Goal: Task Accomplishment & Management: Use online tool/utility

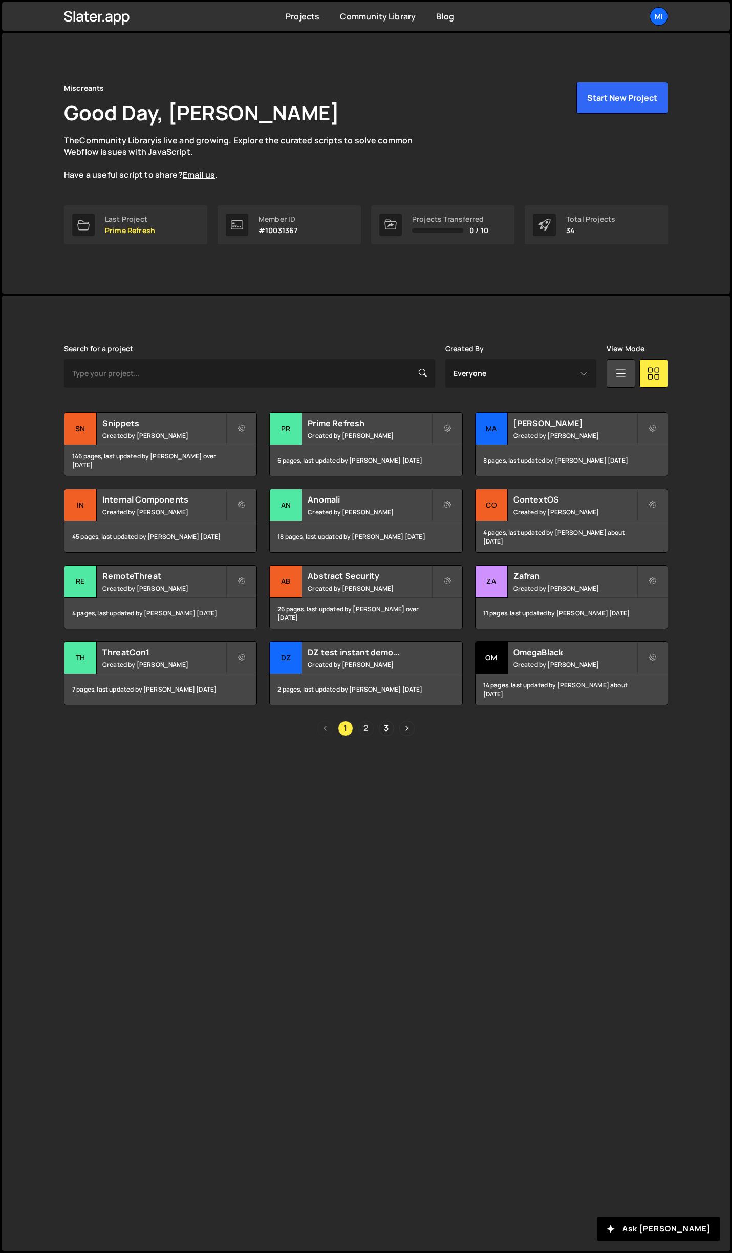
click at [368, 679] on link "2" at bounding box center [365, 728] width 15 height 15
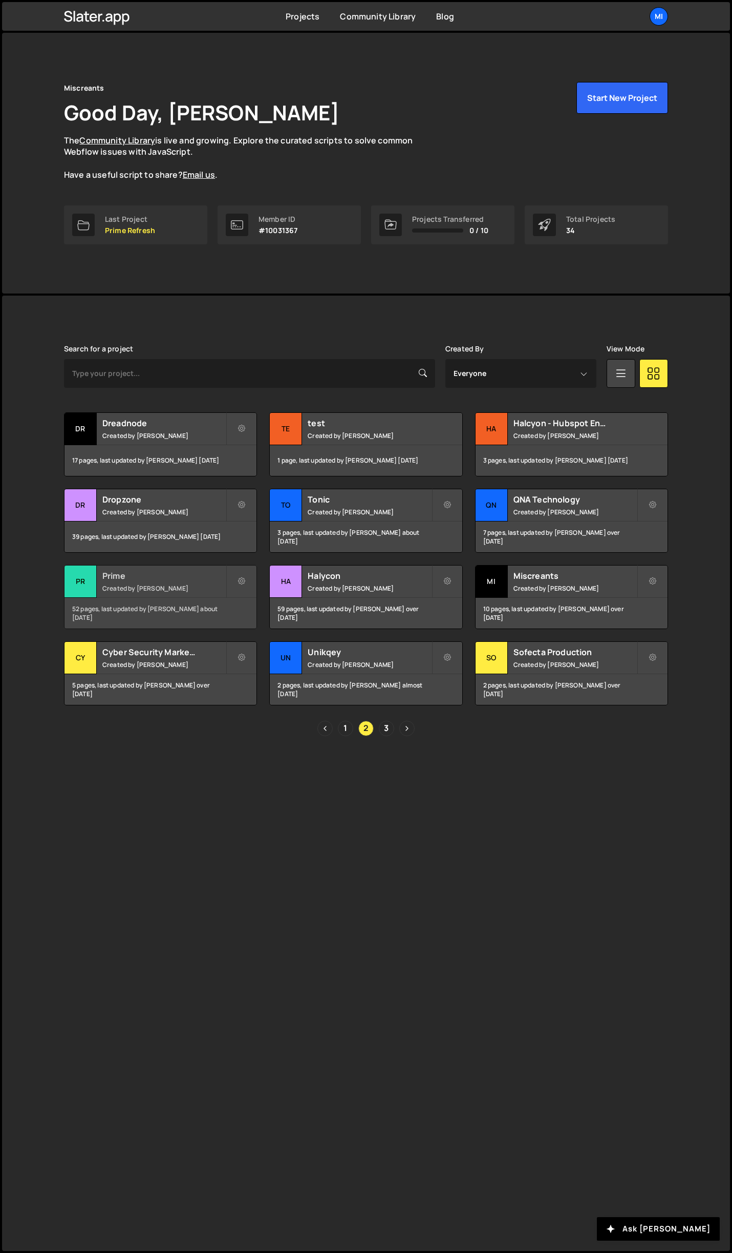
click at [207, 576] on h2 "Prime" at bounding box center [163, 575] width 123 height 11
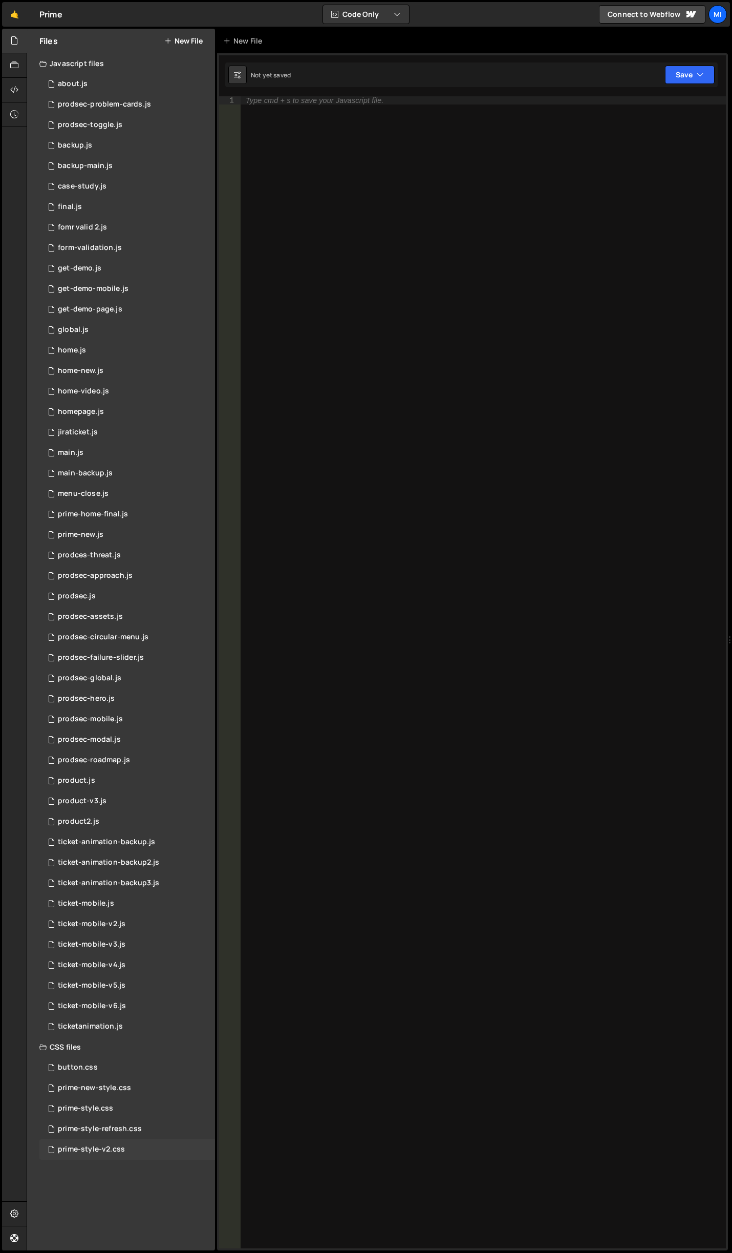
click at [136, 1140] on div "prime-style-v2.css 0" at bounding box center [127, 1149] width 176 height 20
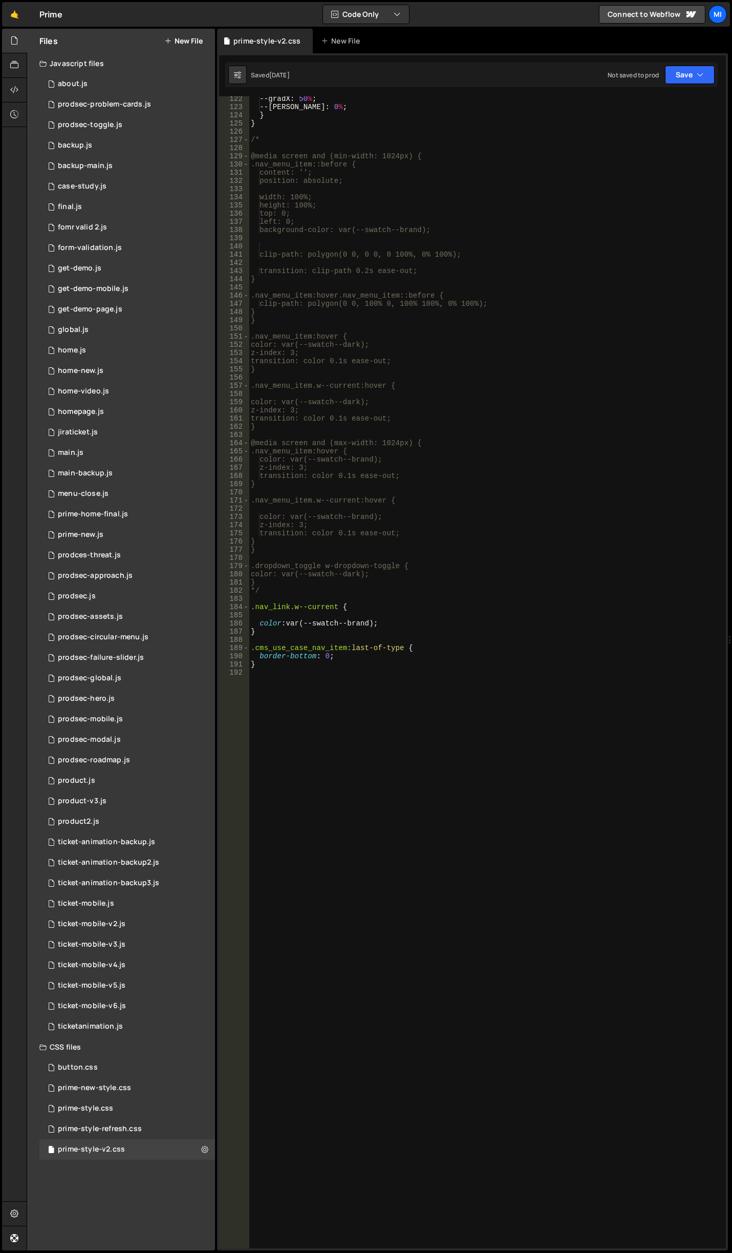
scroll to position [971, 0]
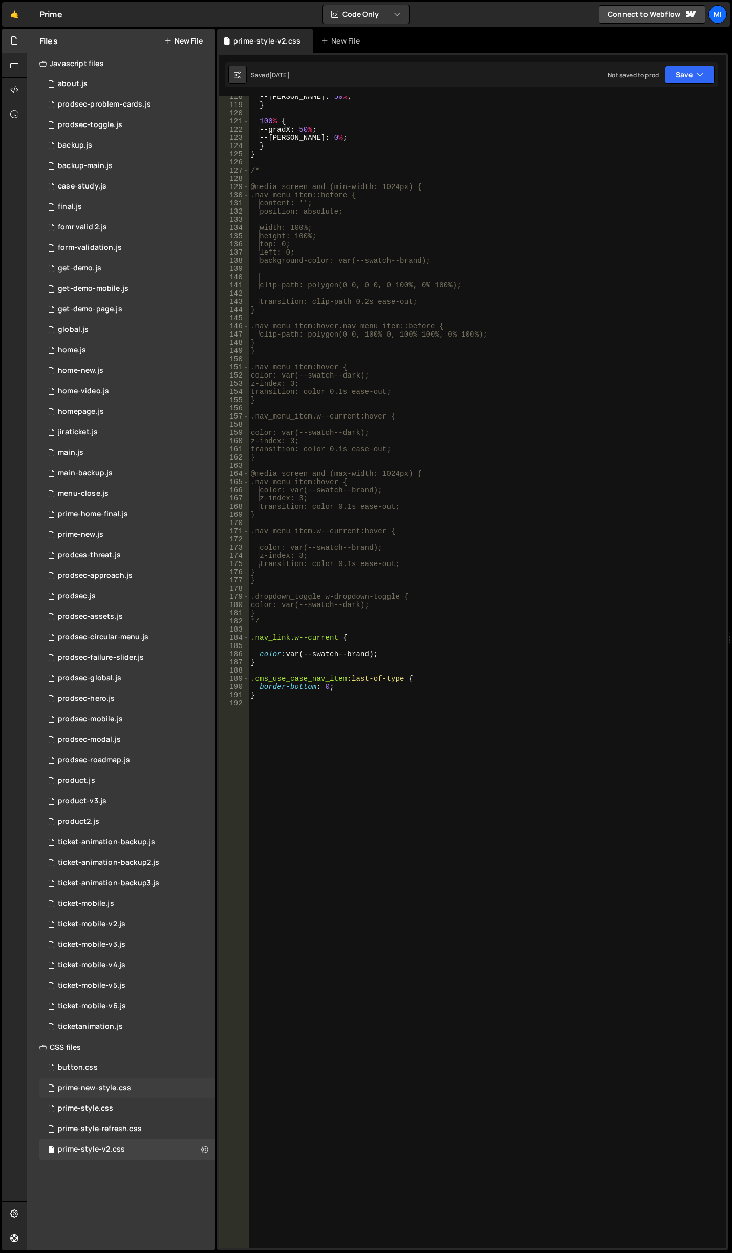
click at [120, 1085] on div "prime-new-style.css" at bounding box center [94, 1087] width 73 height 9
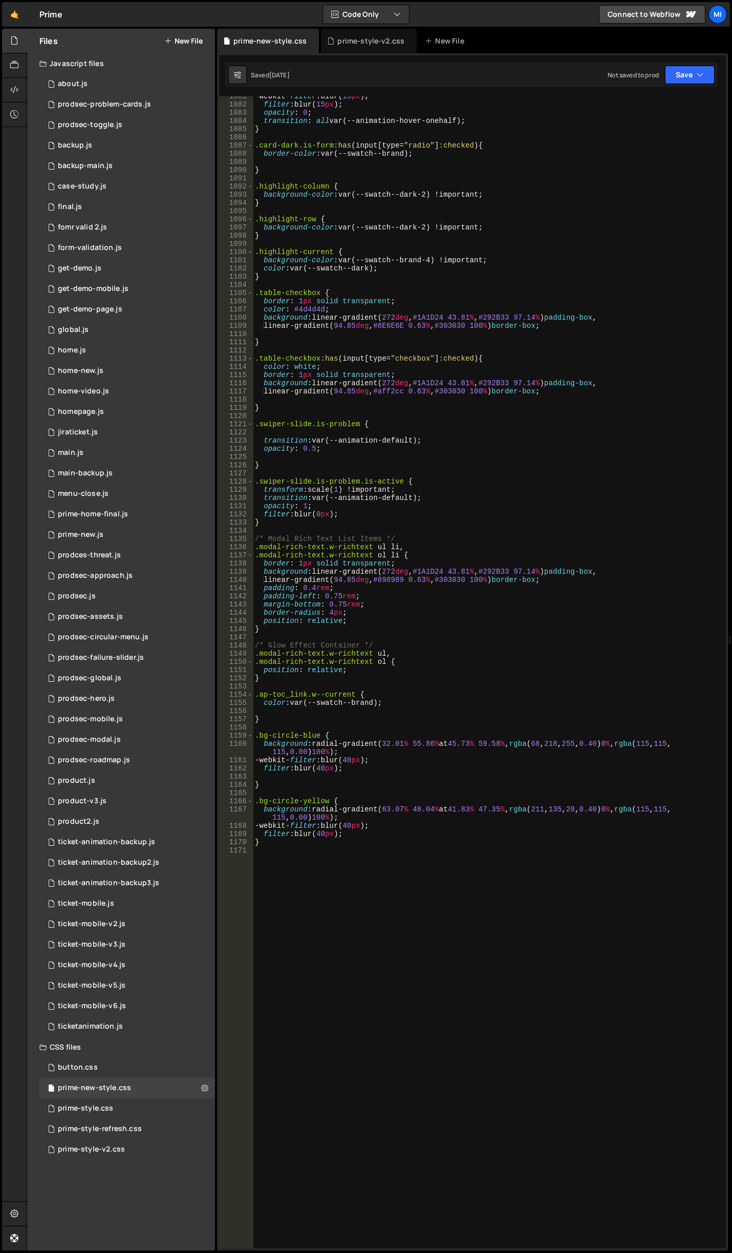
scroll to position [9335, 0]
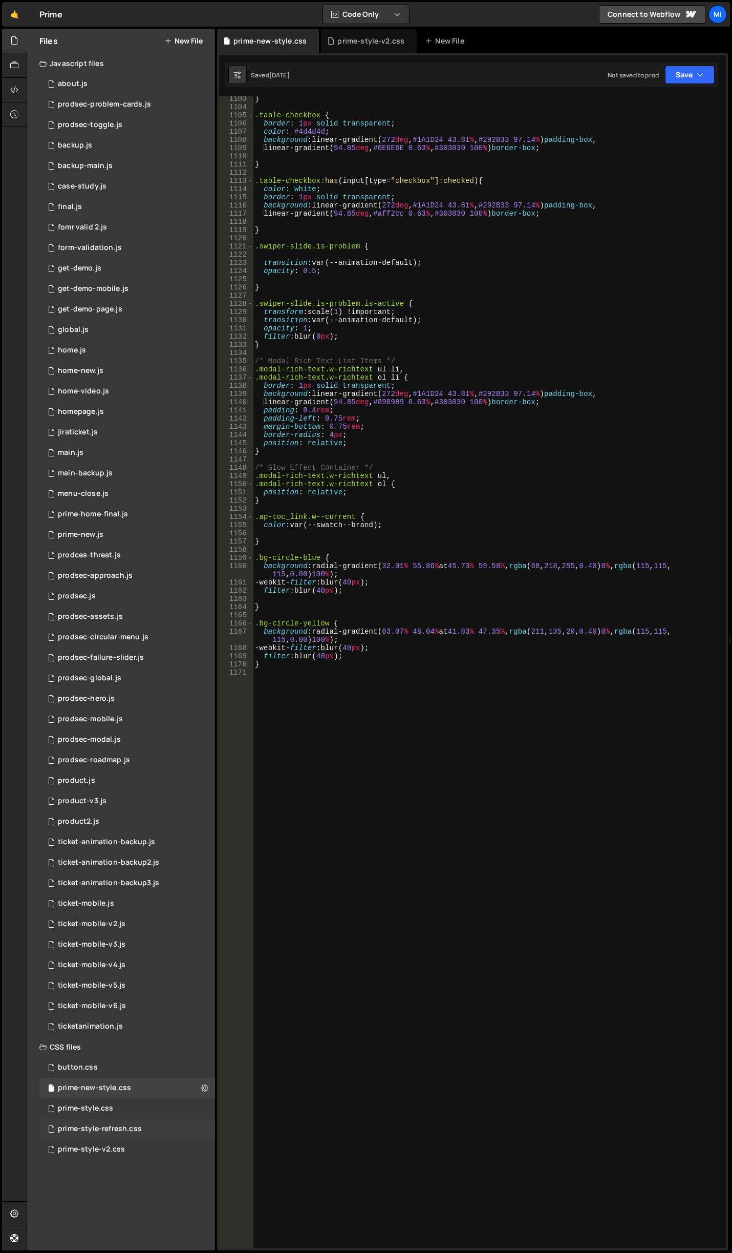
click at [141, 1122] on div "prime-style-refresh.css 0" at bounding box center [127, 1129] width 176 height 20
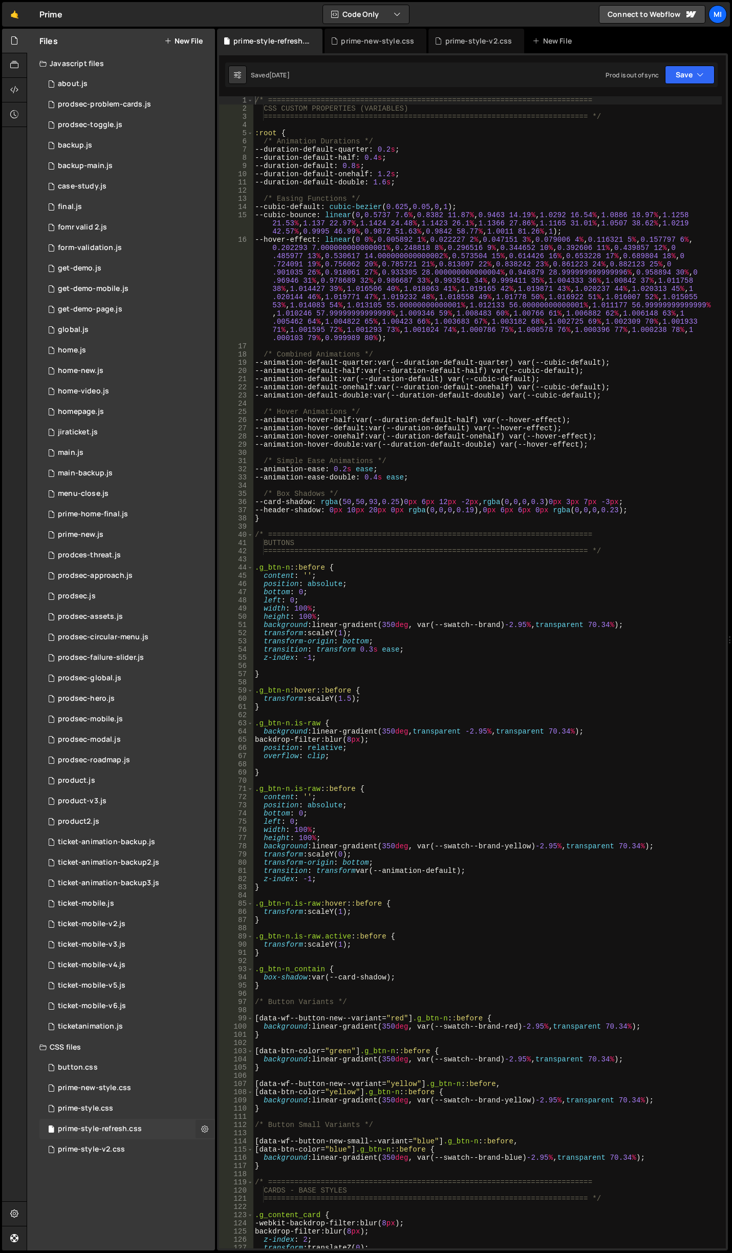
click at [206, 1129] on icon at bounding box center [204, 1129] width 7 height 10
click at [14, 87] on icon at bounding box center [14, 89] width 8 height 11
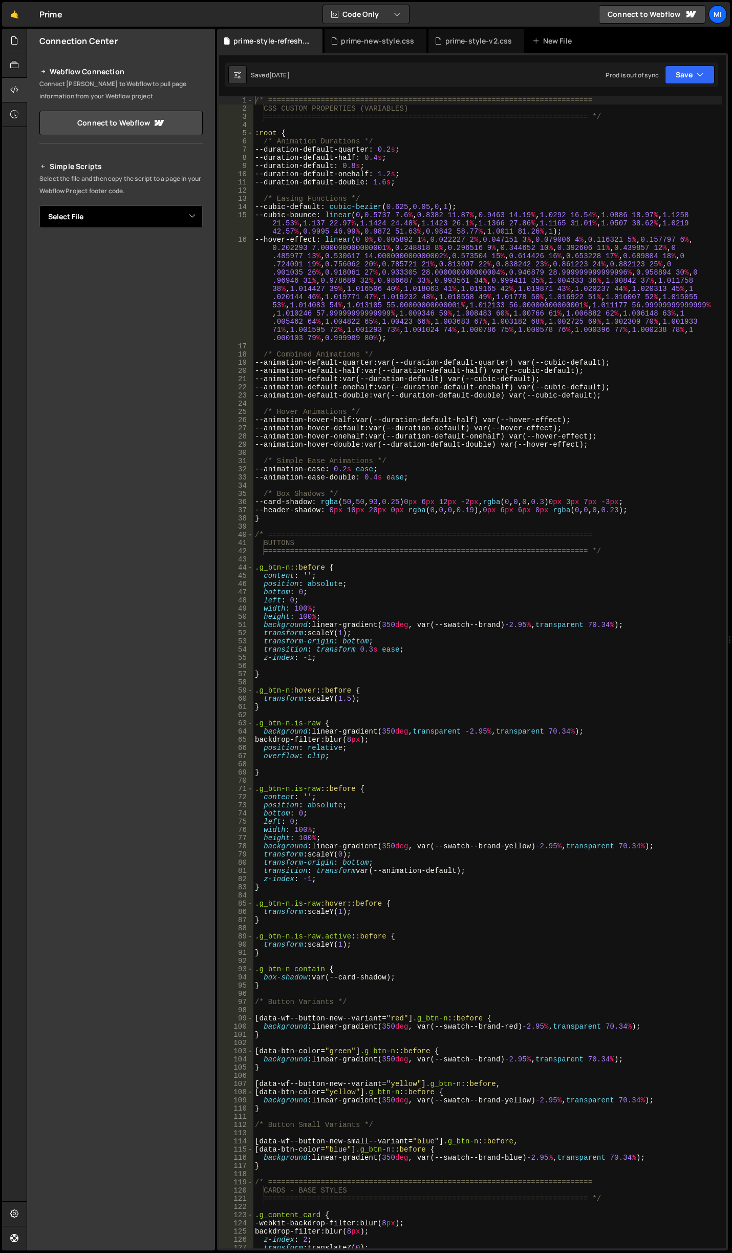
click at [191, 214] on select "Select File about.js prodsec-problem-cards.js prodsec-toggle.js backup.js backu…" at bounding box center [120, 216] width 163 height 23
click at [39, 205] on select "Select File about.js prodsec-problem-cards.js prodsec-toggle.js backup.js backu…" at bounding box center [120, 216] width 163 height 23
click at [191, 254] on button "Button group with nested dropdown" at bounding box center [195, 252] width 14 height 22
click at [185, 265] on link "Copy Staging Stylesheet" at bounding box center [143, 271] width 117 height 14
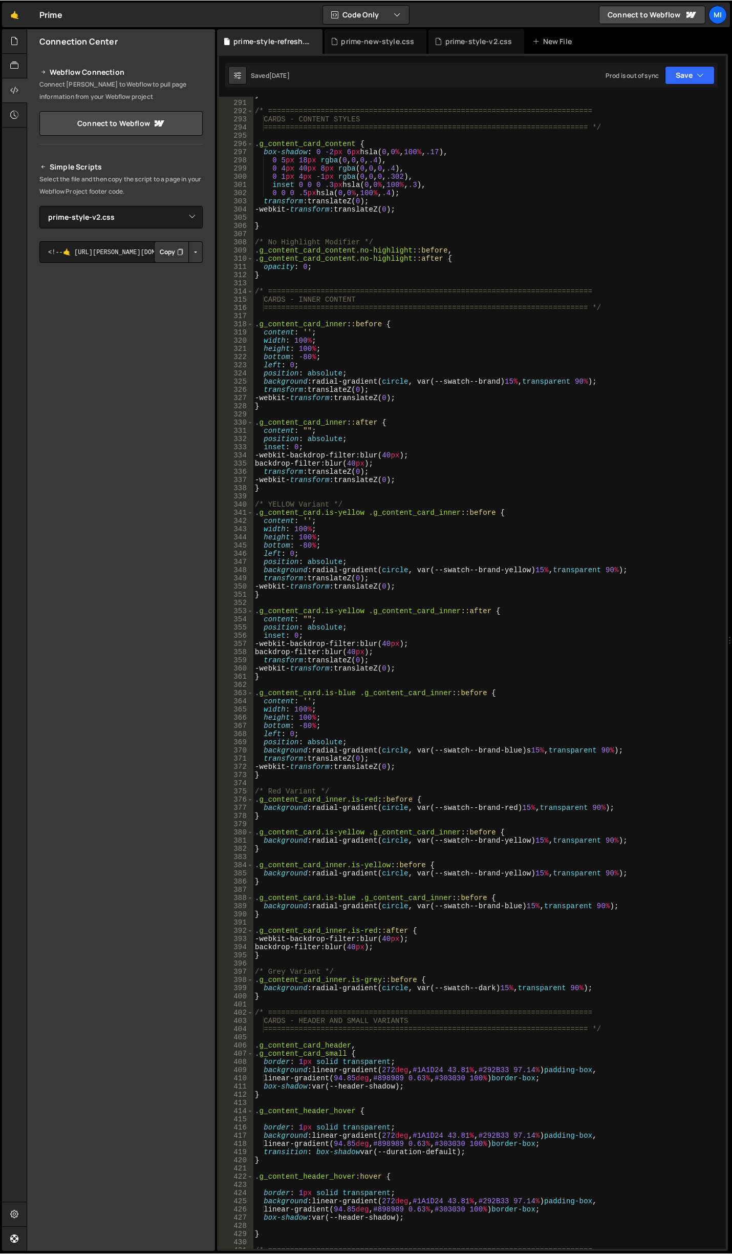
scroll to position [2489, 0]
click at [194, 253] on button "Button group with nested dropdown" at bounding box center [195, 252] width 14 height 22
click at [176, 265] on link "Copy Staging Stylesheet" at bounding box center [143, 271] width 117 height 14
click at [175, 221] on select "Select File about.js prodsec-problem-cards.js prodsec-toggle.js backup.js backu…" at bounding box center [120, 216] width 163 height 23
select select "41132"
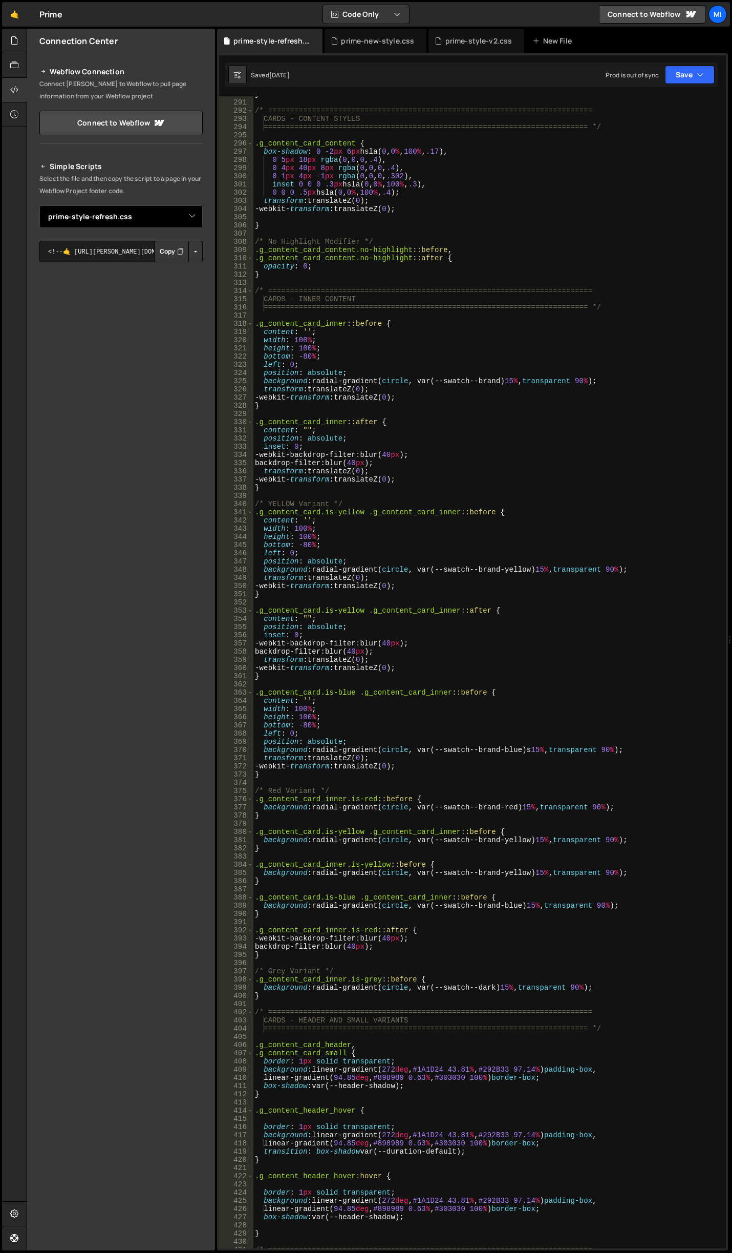
click at [39, 205] on select "Select File about.js prodsec-problem-cards.js prodsec-toggle.js backup.js backu…" at bounding box center [120, 216] width 163 height 23
click at [196, 248] on button "Button group with nested dropdown" at bounding box center [195, 252] width 14 height 22
click at [176, 270] on link "Copy Staging Stylesheet" at bounding box center [143, 271] width 117 height 14
click at [190, 254] on button "Button group with nested dropdown" at bounding box center [195, 252] width 14 height 22
click at [173, 272] on link "Copy Staging Stylesheet" at bounding box center [143, 271] width 117 height 14
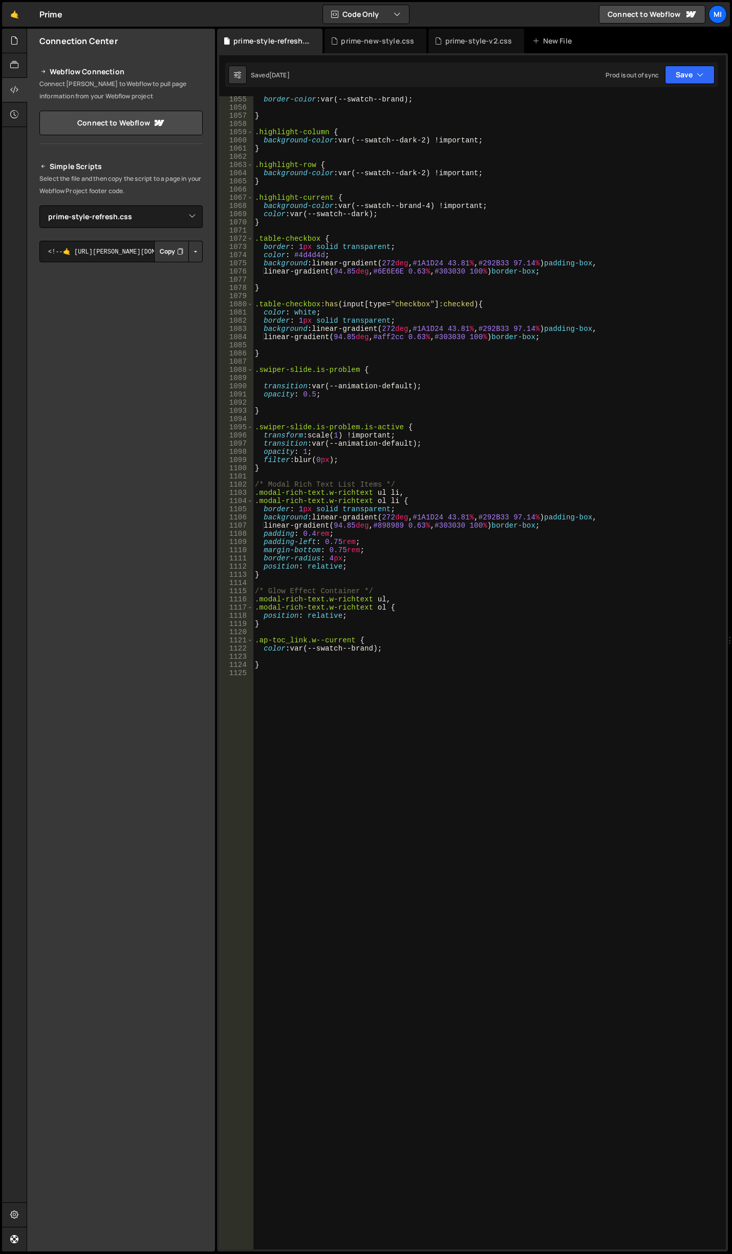
scroll to position [8974, 0]
click at [370, 41] on div "prime-new-style.css" at bounding box center [377, 41] width 73 height 10
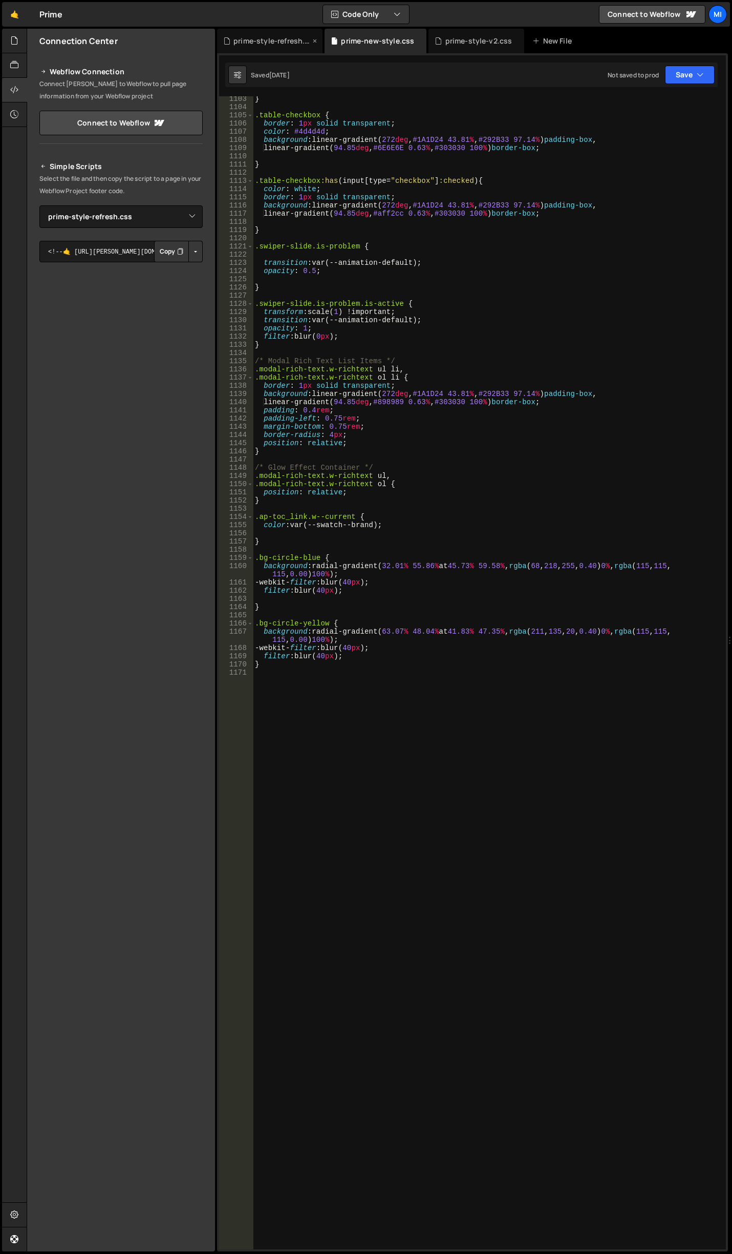
click at [314, 38] on icon at bounding box center [314, 41] width 7 height 10
click at [337, 38] on div "prime-style-v2.css" at bounding box center [370, 41] width 67 height 10
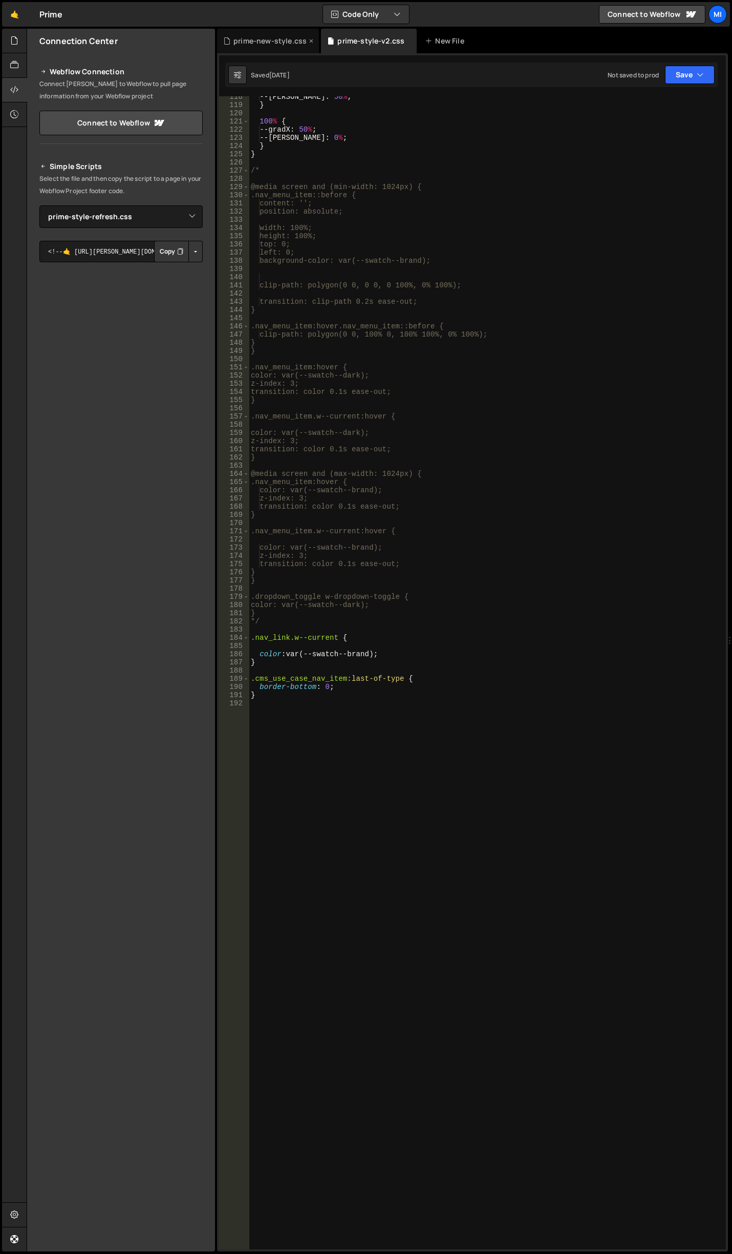
click at [289, 36] on div "prime-new-style.css" at bounding box center [270, 41] width 73 height 10
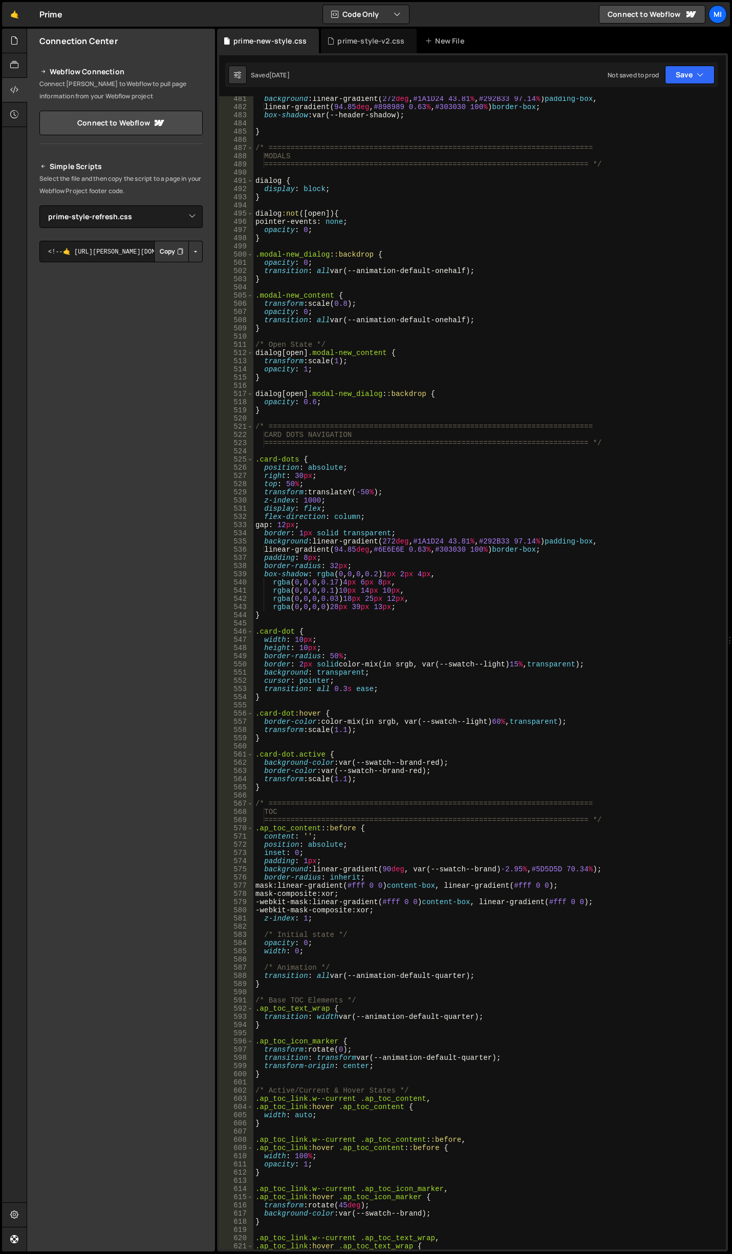
scroll to position [3989, 0]
type textarea "}"
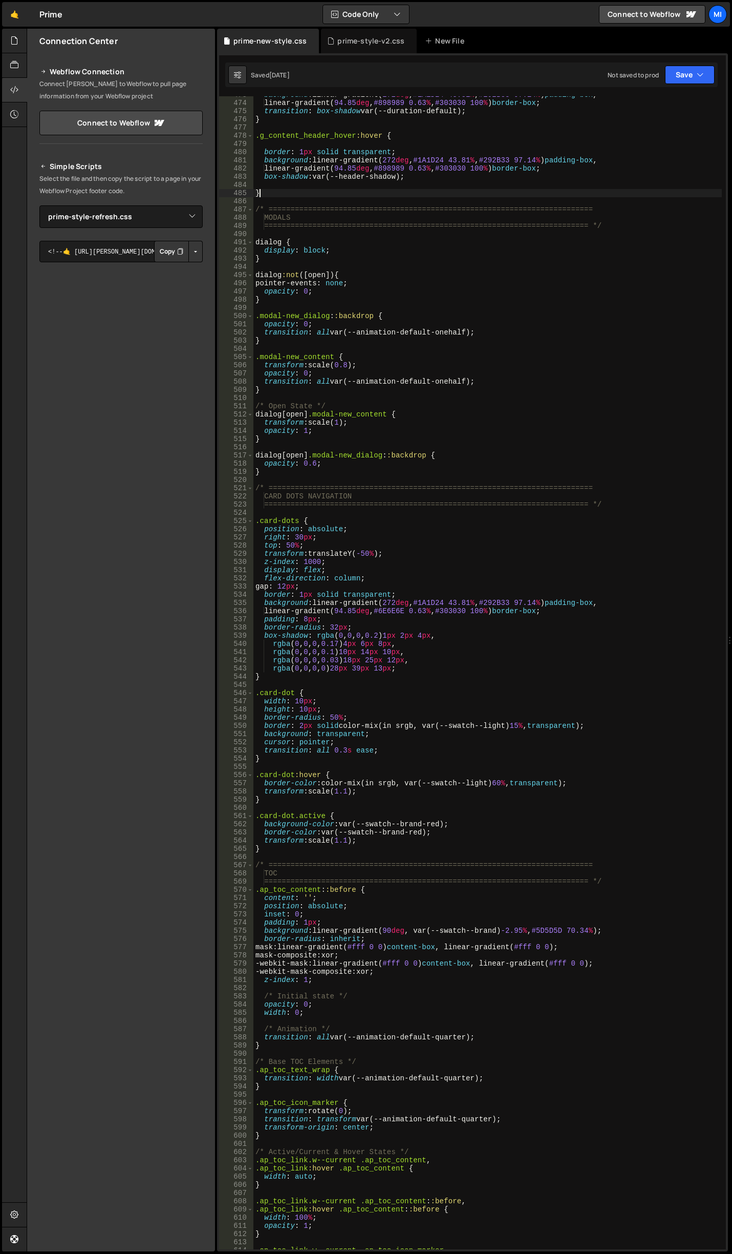
click at [372, 193] on div "background : linear-gradient( 272 deg , #1A1D24 43.81 % , #292B33 97.14 % ) pad…" at bounding box center [488, 675] width 469 height 1169
click at [554, 263] on div "background : linear-gradient( 272 deg , #1A1D24 43.81 % , #292B33 97.14 % ) pad…" at bounding box center [488, 675] width 469 height 1169
click at [377, 208] on div "background : linear-gradient( 272 deg , #1A1D24 43.81 % , #292B33 97.14 % ) pad…" at bounding box center [488, 675] width 469 height 1169
type textarea "/* =========================================================================="
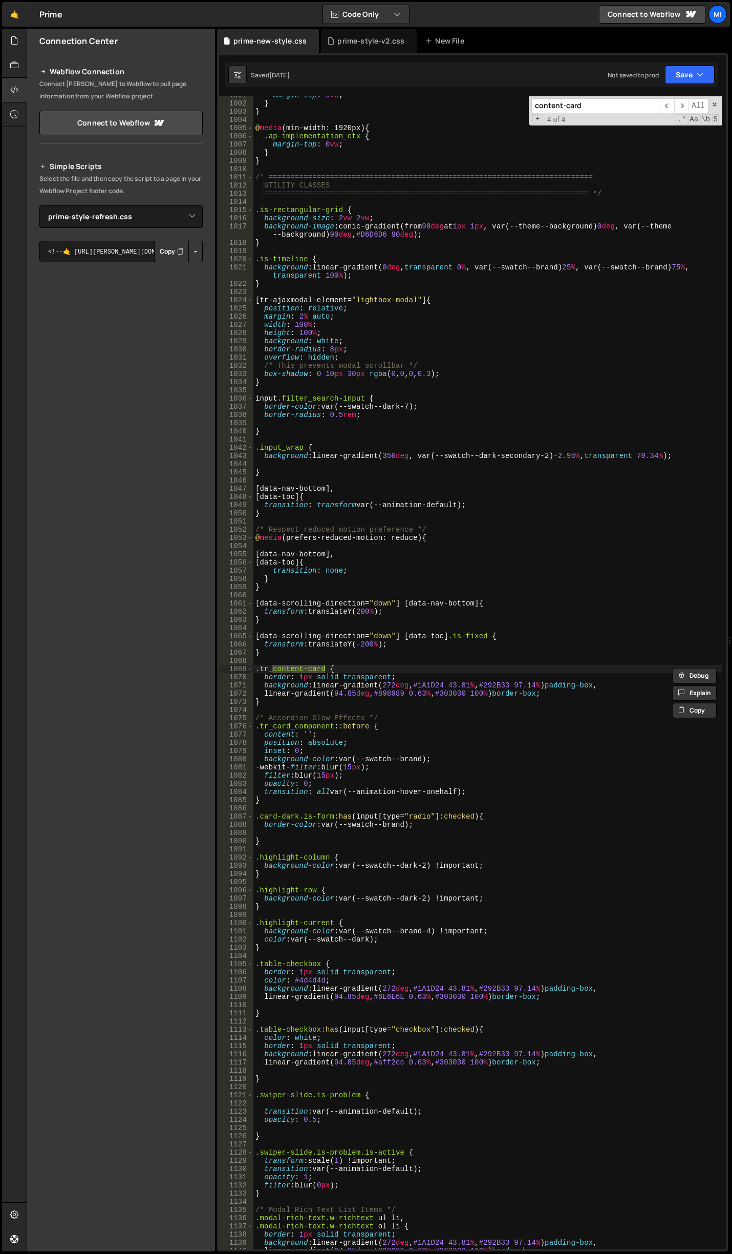
scroll to position [4840, 0]
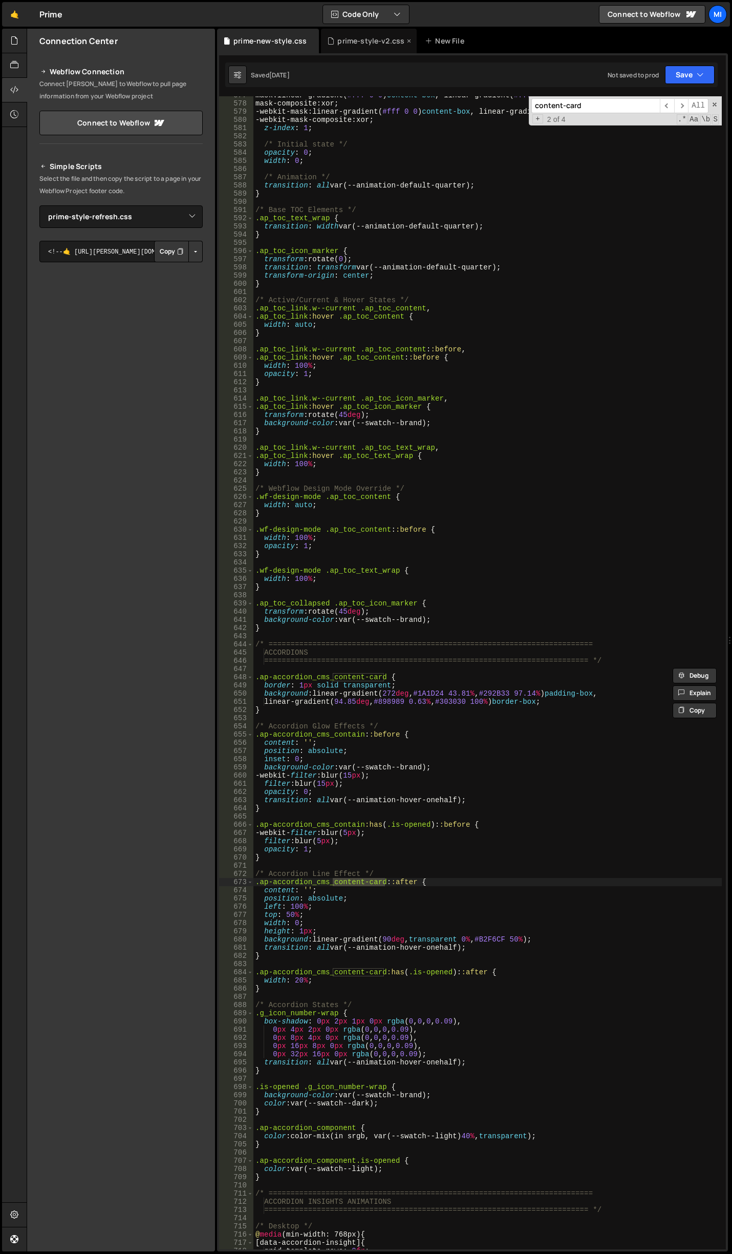
type input "content-card"
click at [340, 38] on div "prime-style-v2.css" at bounding box center [370, 41] width 67 height 10
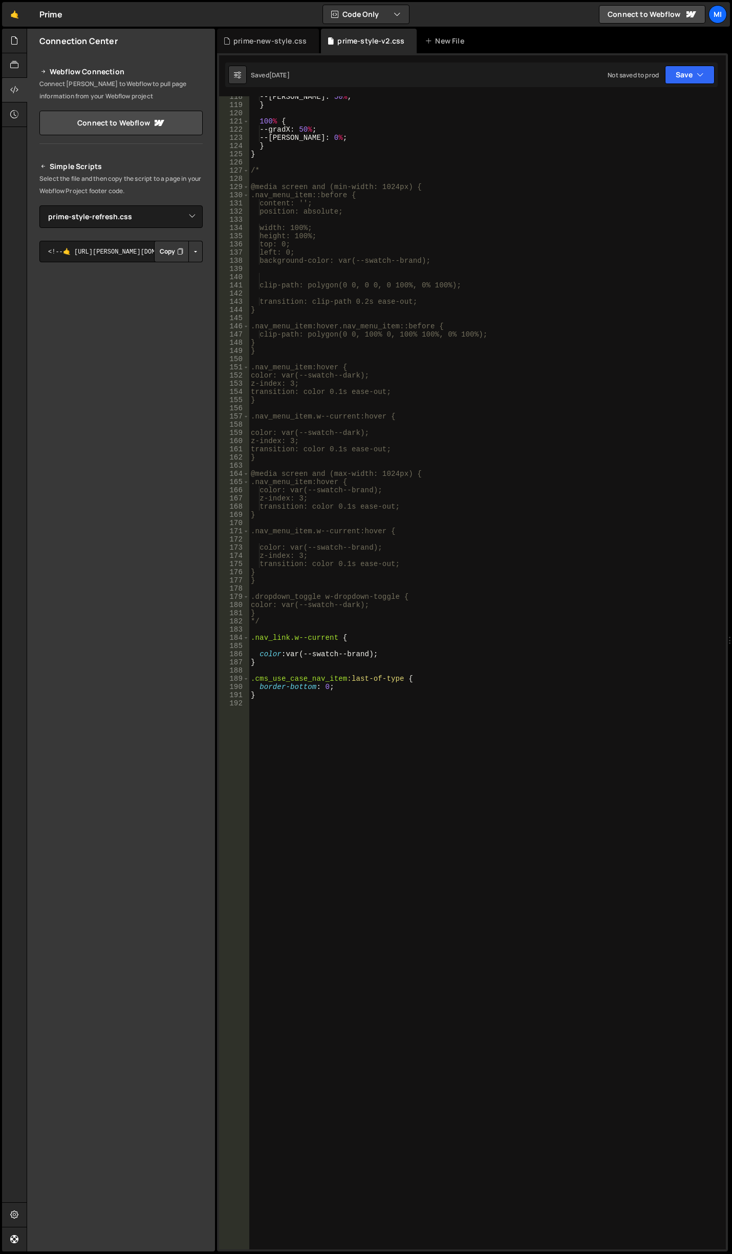
type textarea "left: 0;"
click at [457, 249] on div "--gradY : 50 % ; } 100 % { --gradX : 50 % ; --gradY : 0 % ; } } /* @media scree…" at bounding box center [485, 677] width 473 height 1168
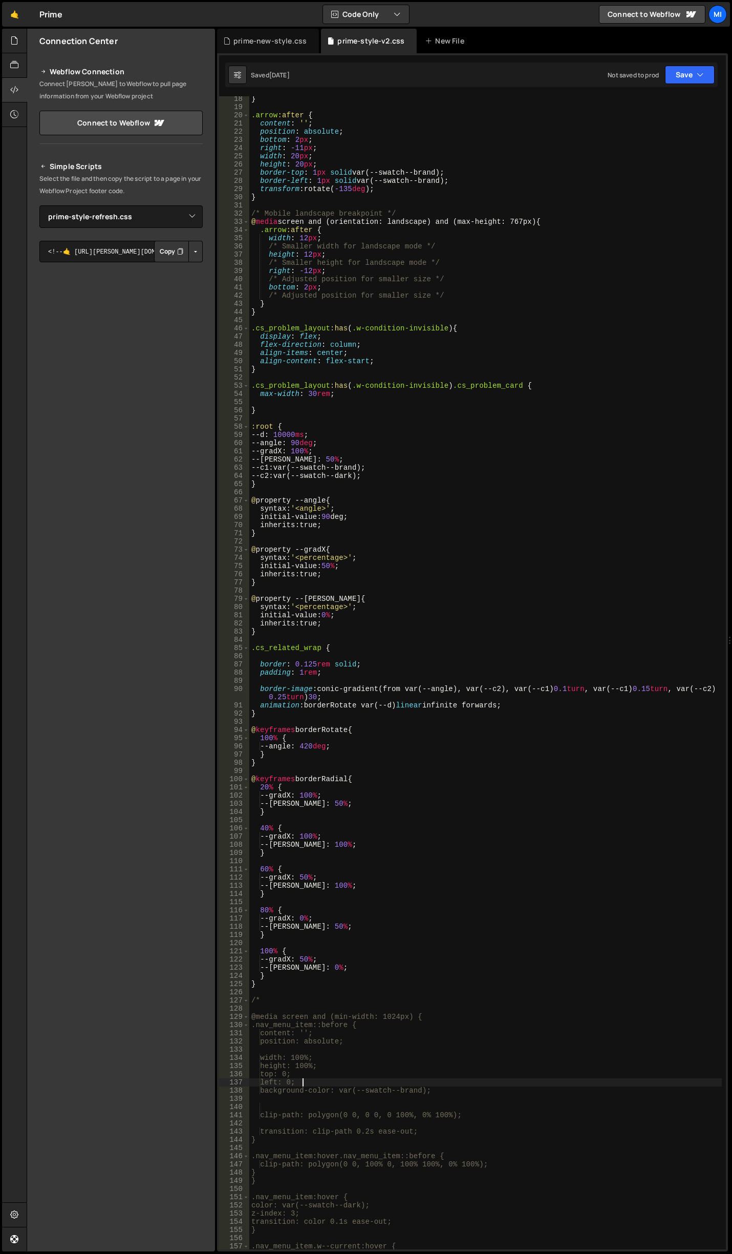
scroll to position [0, 0]
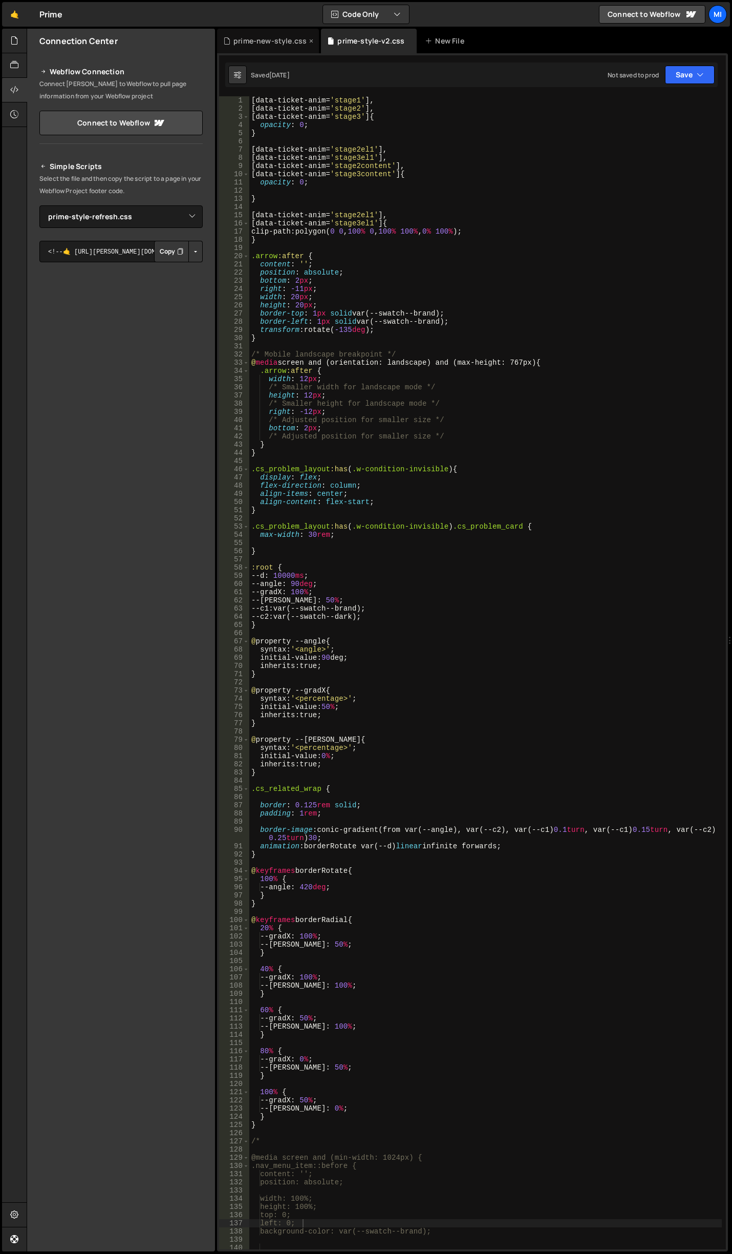
click at [277, 42] on div "prime-new-style.css" at bounding box center [270, 41] width 73 height 10
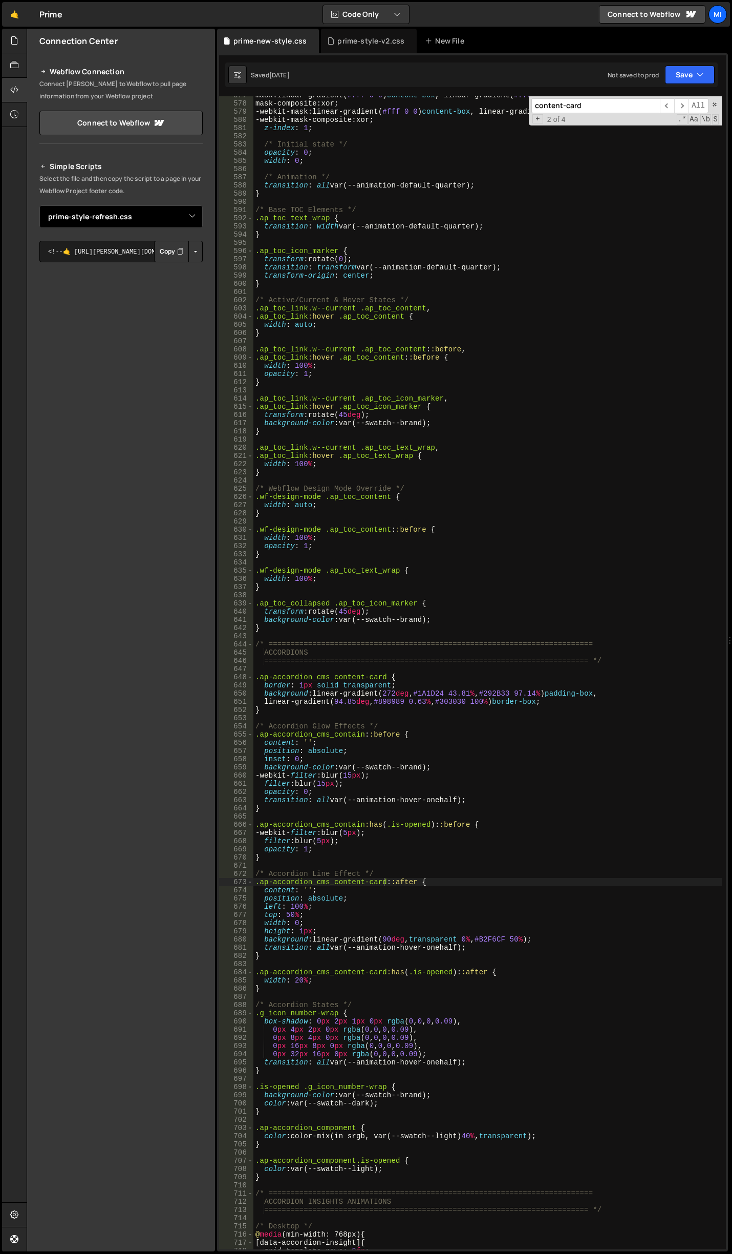
click at [201, 217] on select "Select File about.js prodsec-problem-cards.js prodsec-toggle.js backup.js backu…" at bounding box center [120, 216] width 163 height 23
select select "46545"
click at [39, 205] on select "Select File about.js prodsec-problem-cards.js prodsec-toggle.js backup.js backu…" at bounding box center [120, 216] width 163 height 23
click at [201, 254] on button "Button group with nested dropdown" at bounding box center [195, 252] width 14 height 22
click at [180, 266] on link "Copy Staging Stylesheet" at bounding box center [143, 271] width 117 height 14
